Goal: Transaction & Acquisition: Purchase product/service

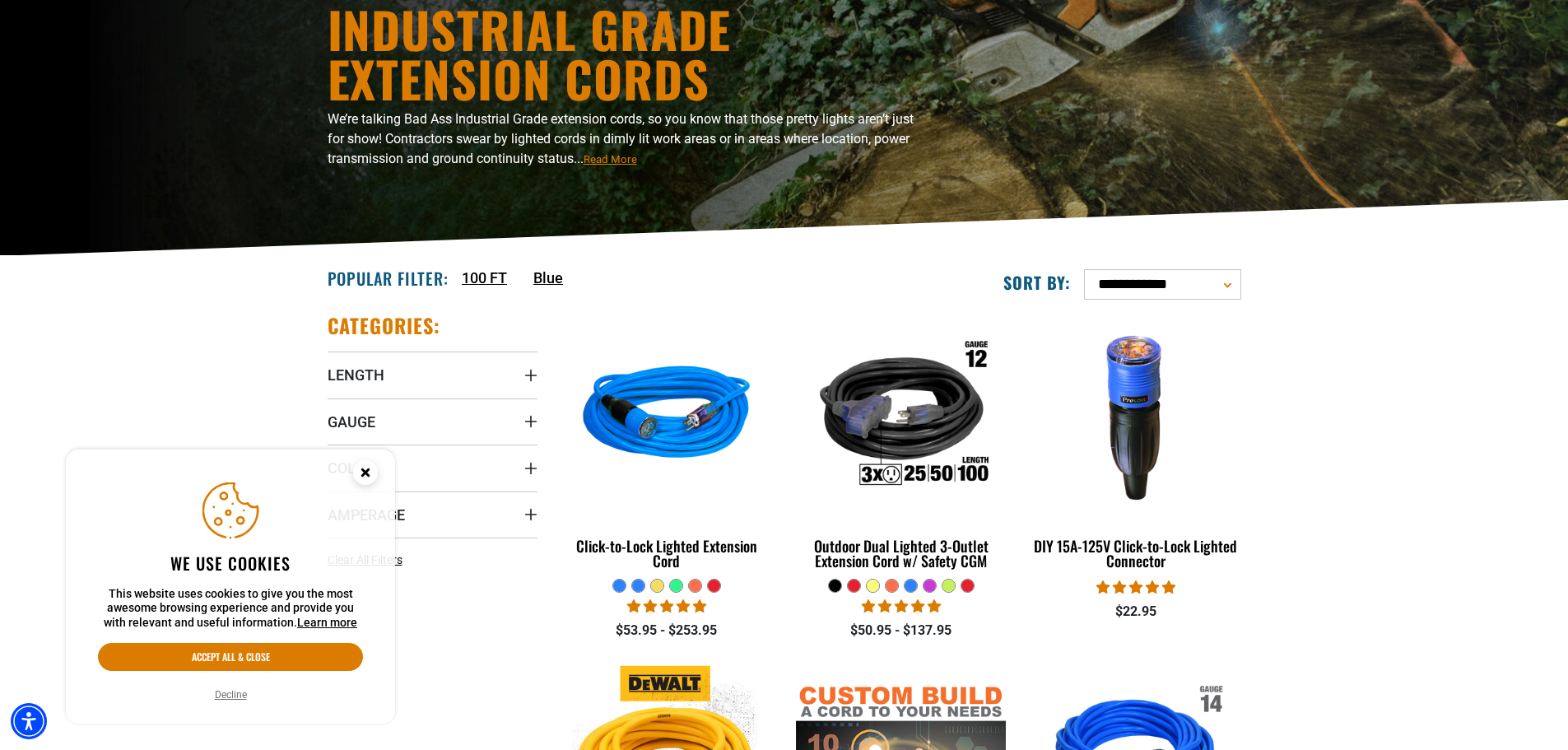
scroll to position [165, 0]
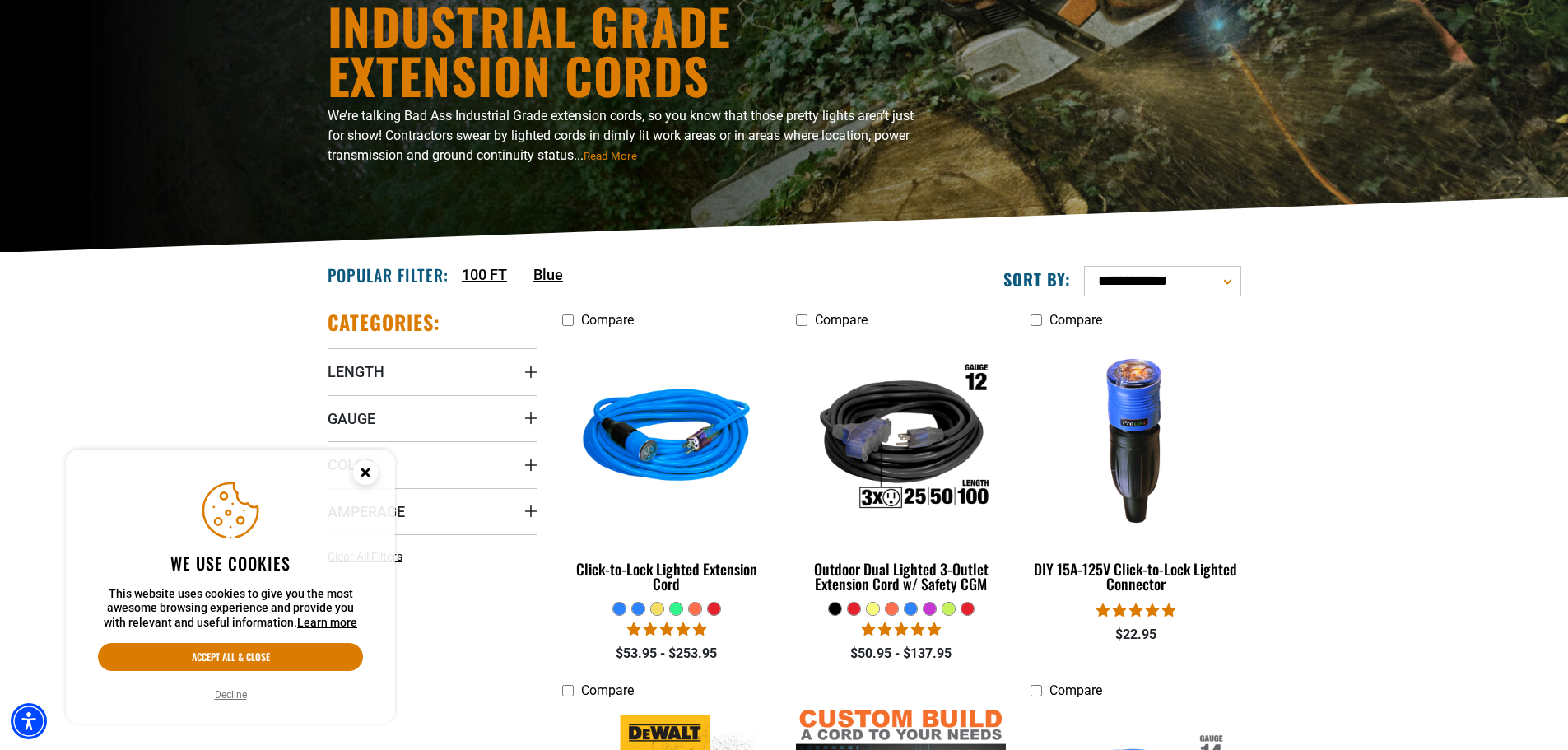
click at [362, 475] on icon "Close this option" at bounding box center [365, 472] width 6 height 6
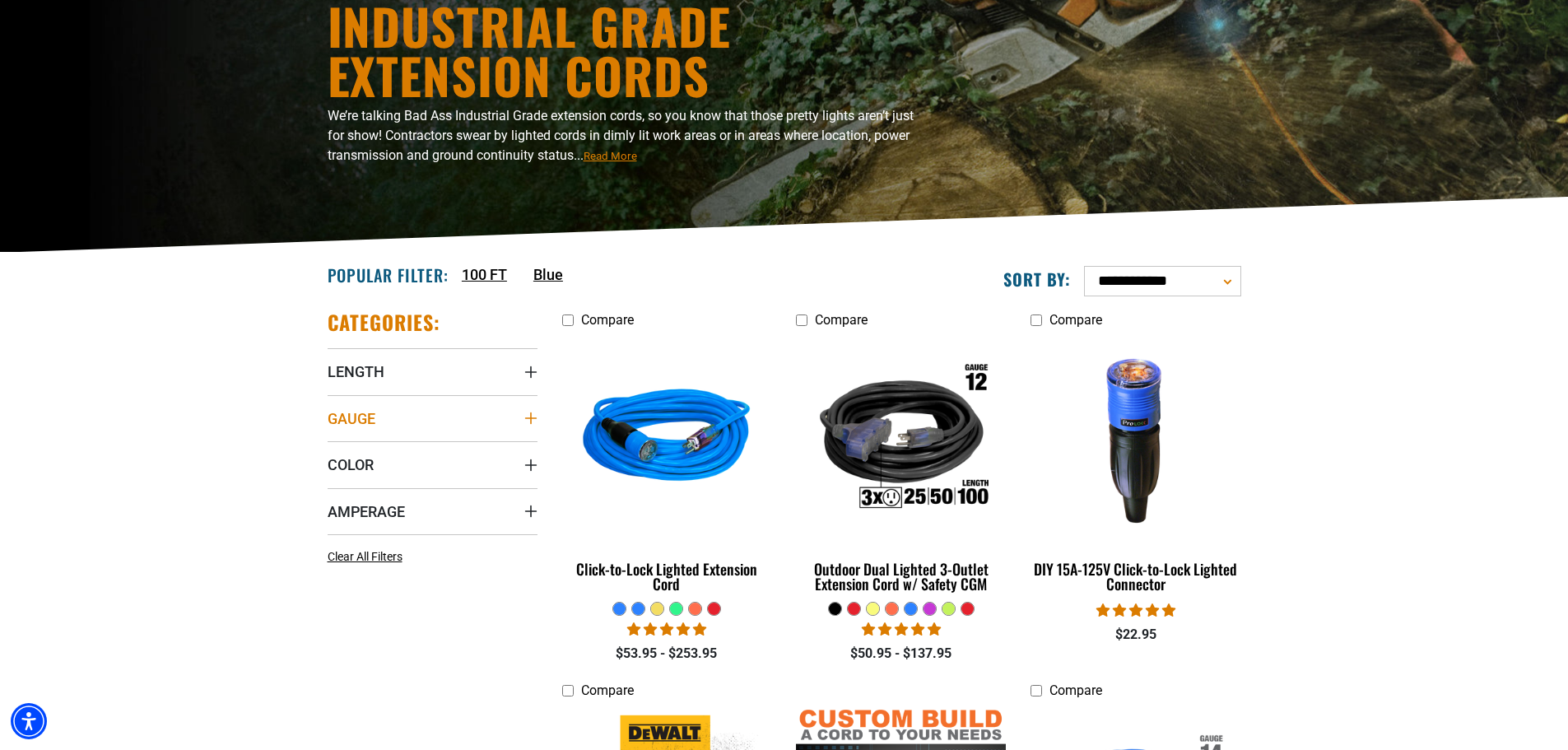
click at [384, 415] on summary "Gauge" at bounding box center [433, 418] width 210 height 46
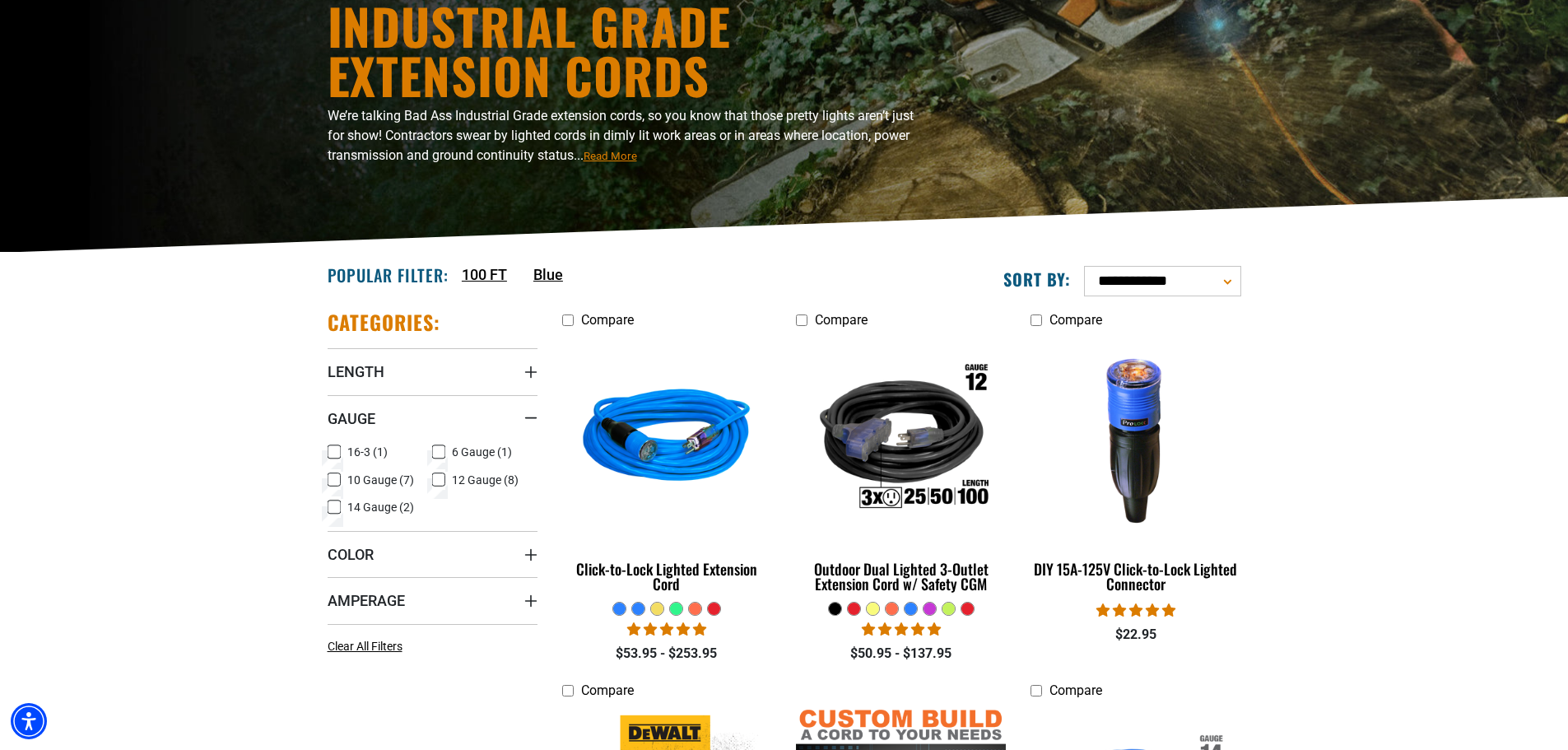
click at [429, 484] on label "10 Gauge (7) 10 Gauge (7 products)" at bounding box center [380, 479] width 105 height 21
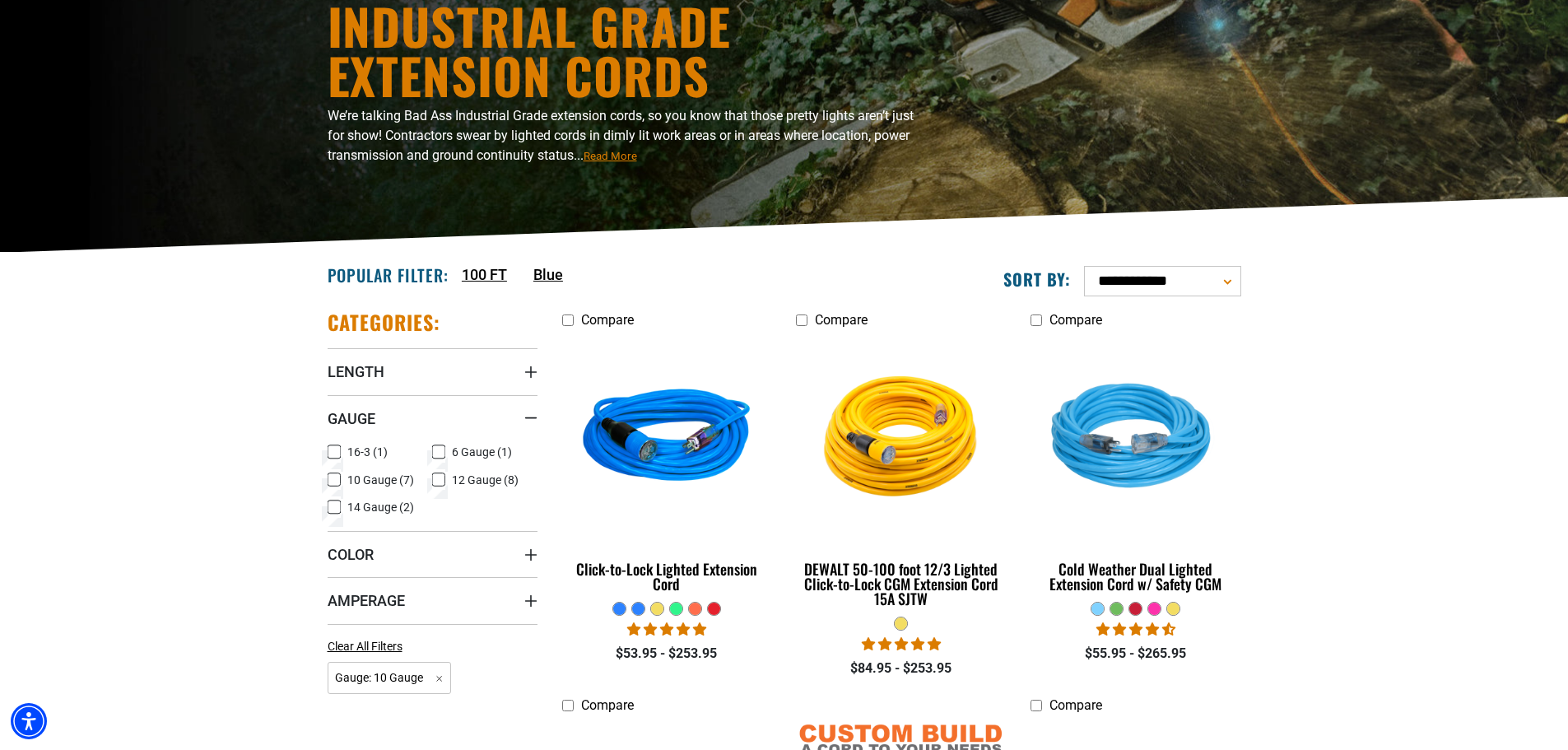
click at [441, 478] on icon at bounding box center [439, 479] width 13 height 21
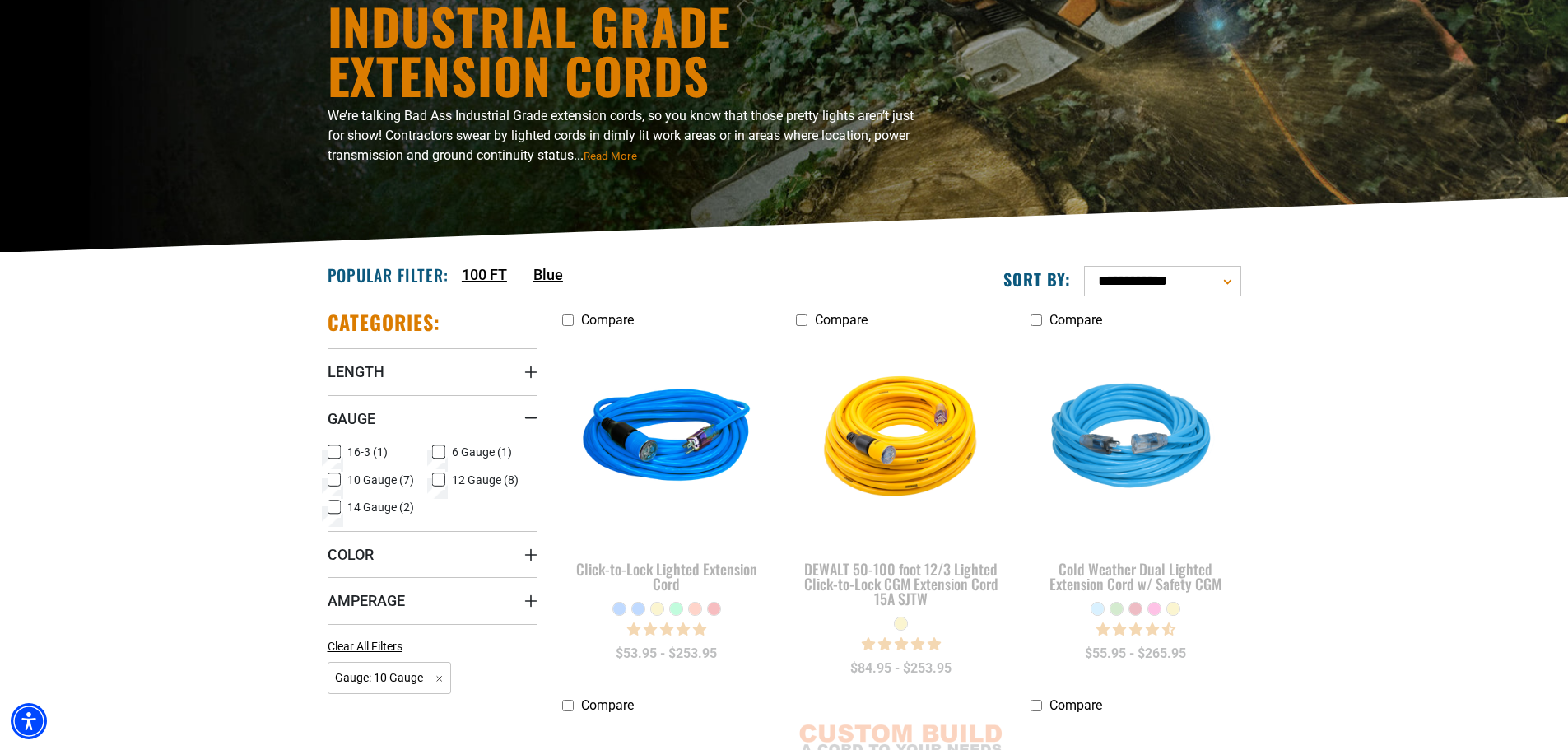
click at [329, 474] on rect at bounding box center [335, 480] width 13 height 13
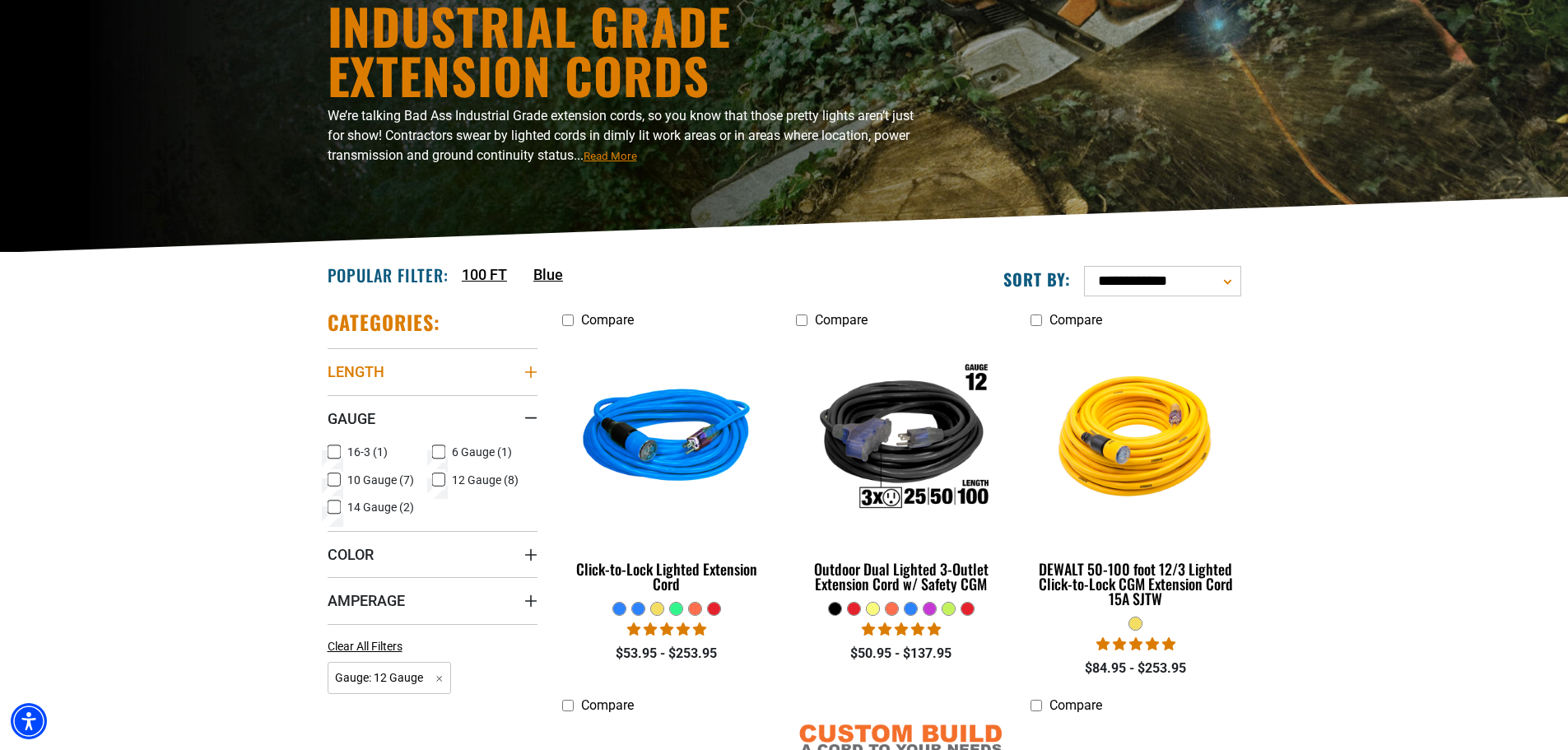
click at [463, 366] on summary "Length" at bounding box center [433, 371] width 210 height 46
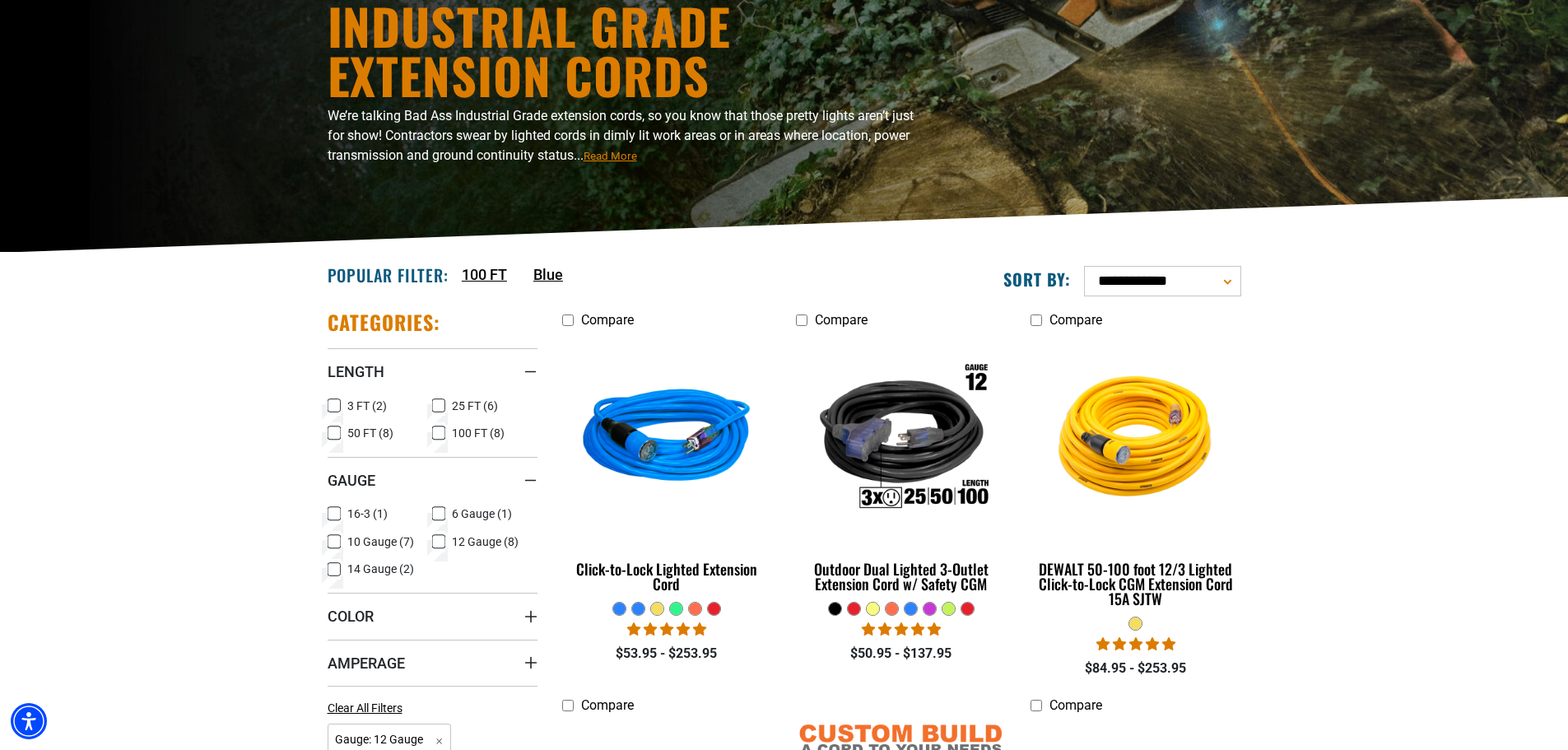
click at [432, 410] on rect at bounding box center [439, 406] width 13 height 13
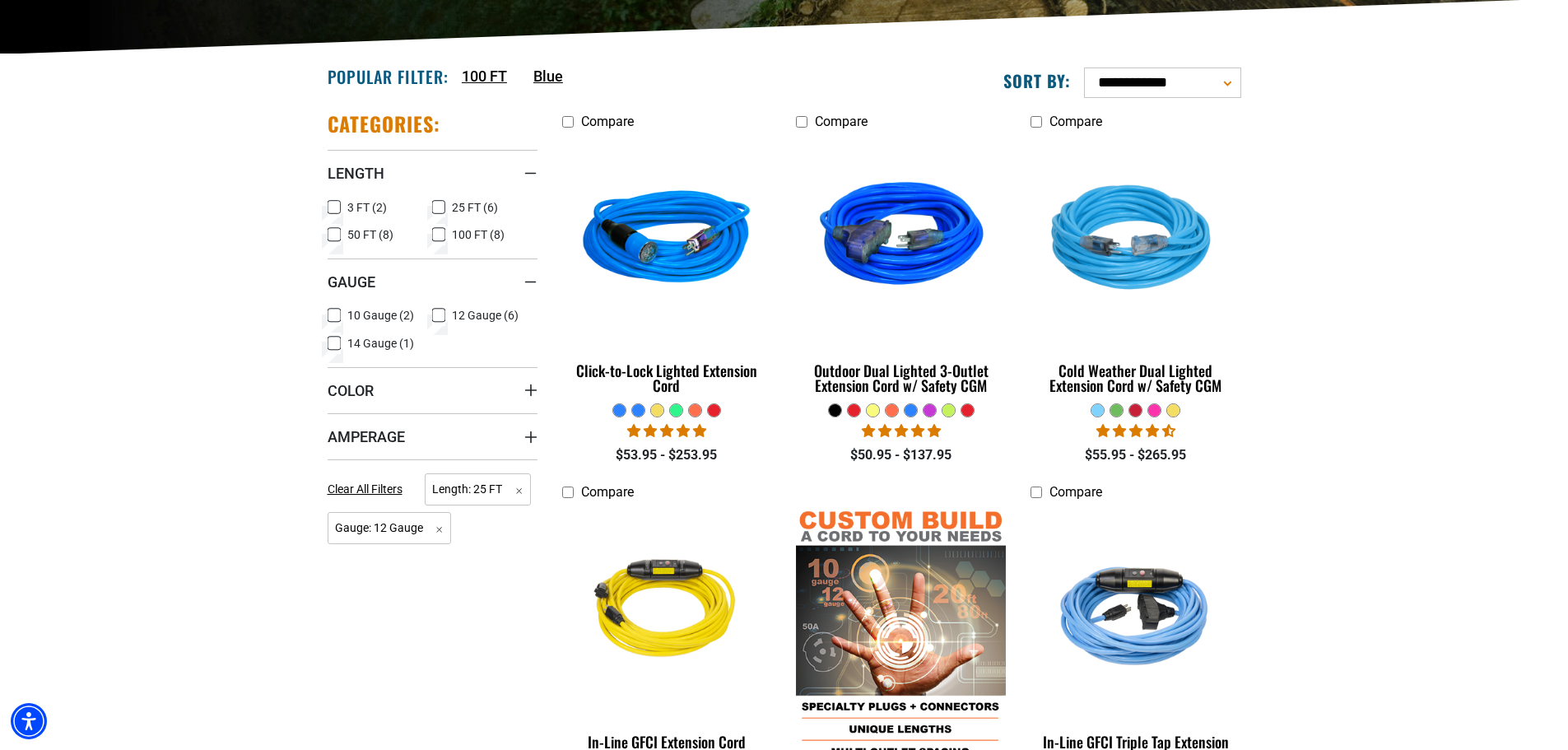
scroll to position [412, 0]
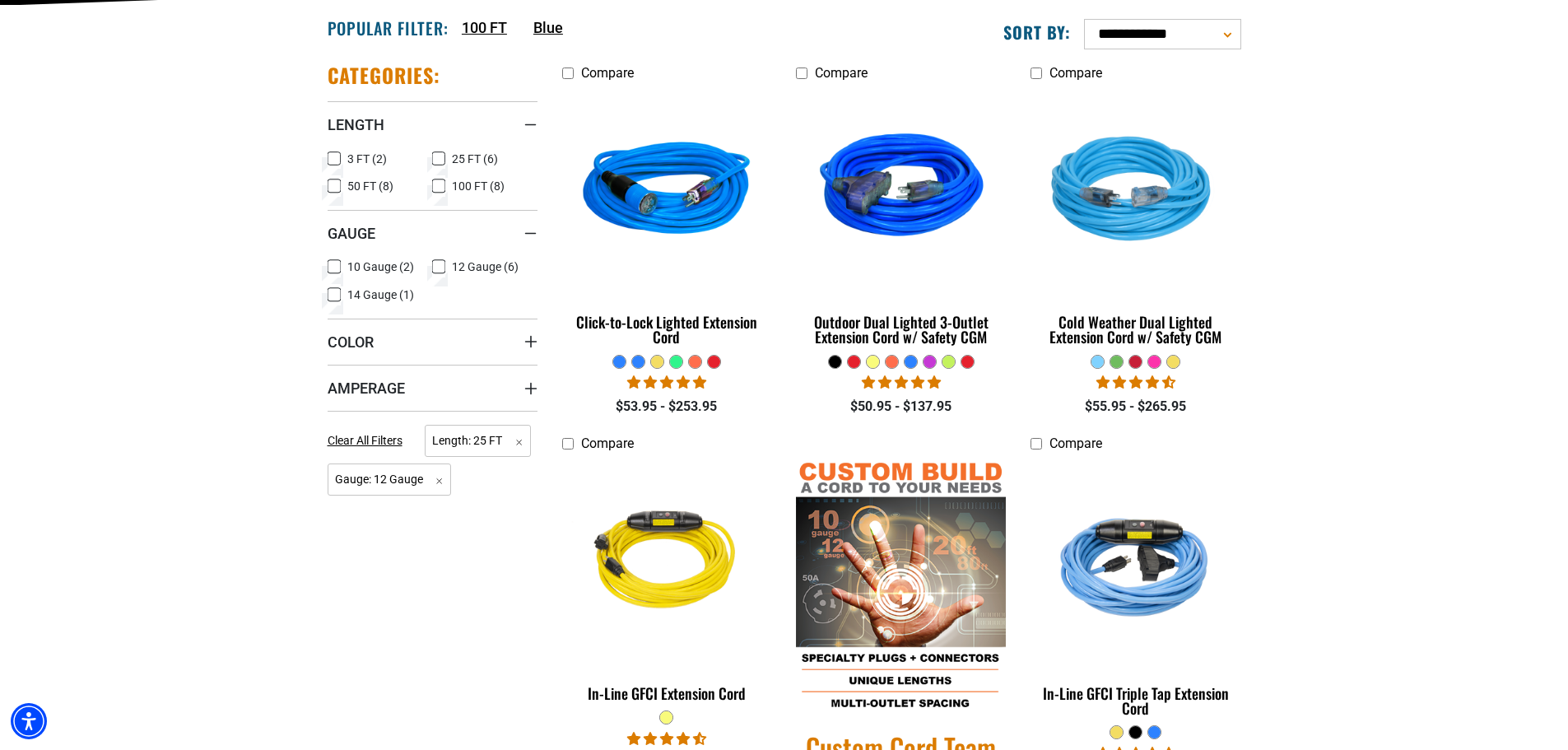
scroll to position [165, 0]
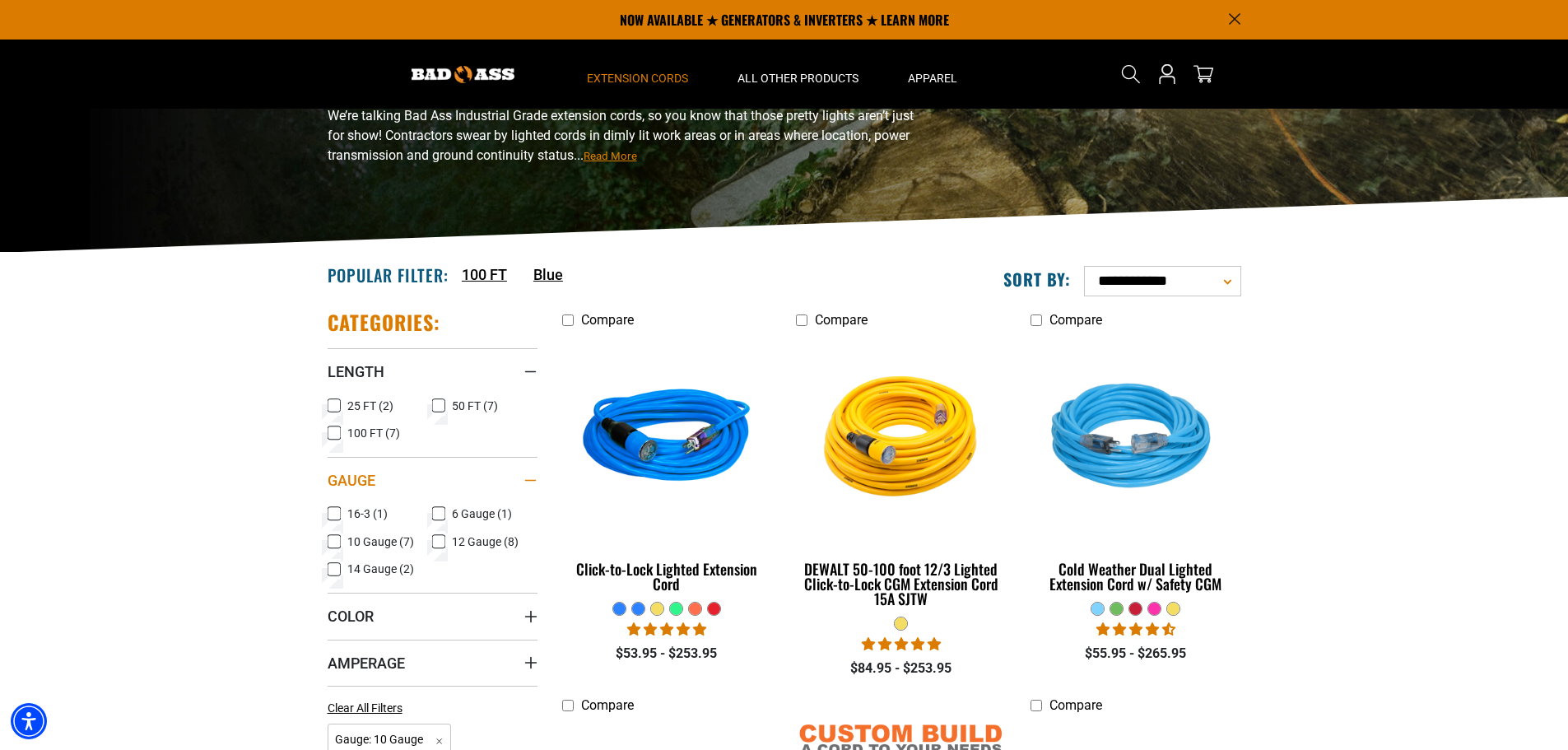
drag, startPoint x: 424, startPoint y: 501, endPoint x: 410, endPoint y: 501, distance: 14.0
